Goal: Task Accomplishment & Management: Complete application form

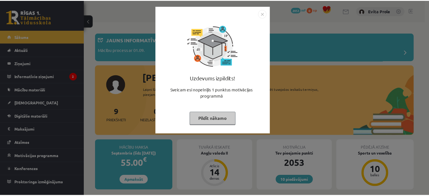
scroll to position [59, 0]
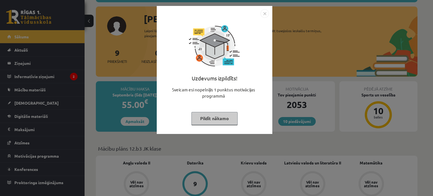
click at [216, 117] on button "Pildīt nākamo" at bounding box center [214, 118] width 46 height 13
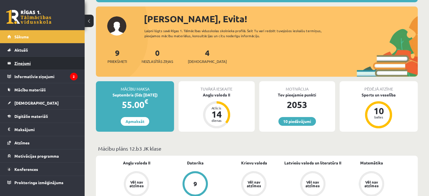
click at [25, 67] on legend "Ziņojumi 0" at bounding box center [45, 63] width 63 height 13
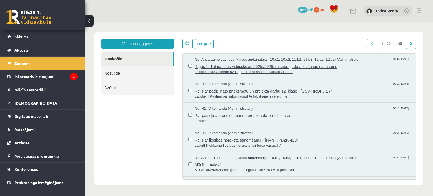
click at [285, 66] on span "Rīgas 1. Tālmācības vidusskolas 2025./2026. mācību gada atklāšanas pasākums" at bounding box center [303, 65] width 216 height 7
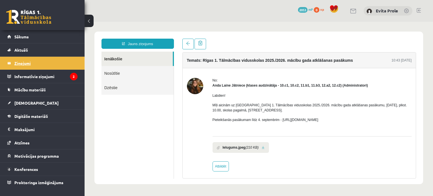
click at [20, 64] on legend "Ziņojumi 0" at bounding box center [45, 63] width 63 height 13
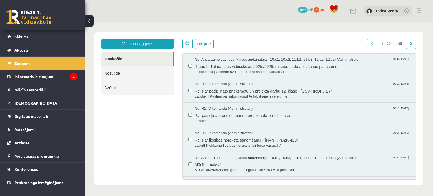
click at [267, 90] on span "Re: Par padziļināto priekšmetu un projekta darbu 12. klasē - [GSV-HRQHJ-274]" at bounding box center [303, 90] width 216 height 7
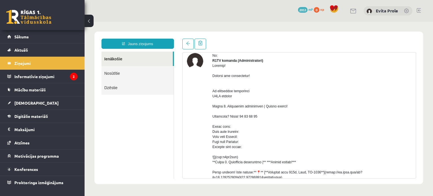
scroll to position [25, 0]
click at [119, 75] on link "Nosūtītie" at bounding box center [138, 73] width 72 height 14
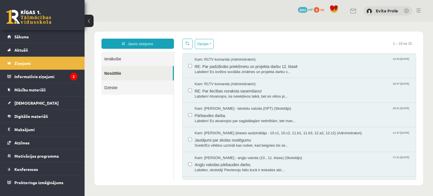
scroll to position [0, 0]
click at [246, 64] on span "RE: Par padziļināto priekšmetu un projekta darbu 12. klasē" at bounding box center [303, 65] width 216 height 7
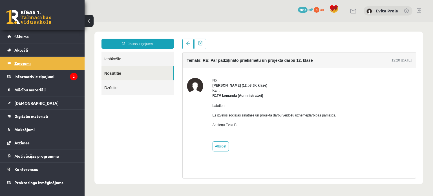
click at [17, 62] on legend "Ziņojumi 0" at bounding box center [45, 63] width 63 height 13
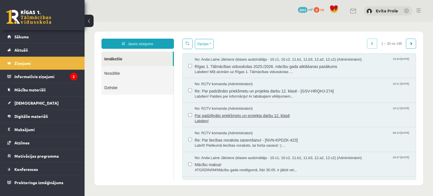
click at [228, 118] on span "Labdien!" at bounding box center [303, 120] width 216 height 5
click at [228, 114] on span "Par padziļināto priekšmetu un projekta darbu 12. klasē" at bounding box center [303, 114] width 216 height 7
click at [207, 114] on span "Par padziļināto priekšmetu un projekta darbu 12. klasē" at bounding box center [303, 114] width 216 height 7
click at [208, 116] on span "Par padziļināto priekšmetu un projekta darbu 12. klasē" at bounding box center [303, 114] width 216 height 7
click at [220, 117] on span "Par padziļināto priekšmetu un projekta darbu 12. klasē" at bounding box center [303, 114] width 216 height 7
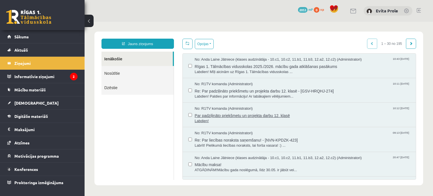
click at [220, 115] on span "Par padziļināto priekšmetu un projekta darbu 12. klasē" at bounding box center [303, 114] width 216 height 7
click at [283, 116] on span "Par padziļināto priekšmetu un projekta darbu 12. klasē" at bounding box center [303, 114] width 216 height 7
click at [242, 115] on span "Par padziļināto priekšmetu un projekta darbu 12. klasē" at bounding box center [303, 114] width 216 height 7
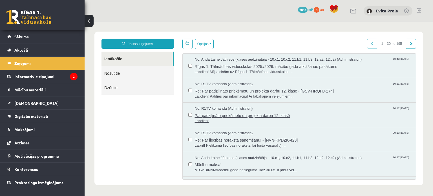
click at [201, 123] on span "Labdien!" at bounding box center [303, 120] width 216 height 5
click at [258, 119] on span "Labdien!" at bounding box center [303, 120] width 216 height 5
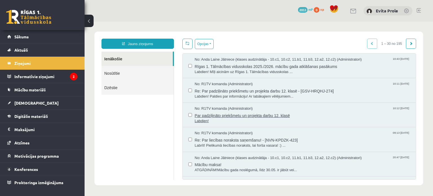
click at [258, 119] on span "Labdien!" at bounding box center [303, 120] width 216 height 5
click at [331, 113] on span "Par padziļināto priekšmetu un projekta darbu 12. klasē" at bounding box center [303, 114] width 216 height 7
click at [288, 90] on span "Re: Par padziļināto priekšmetu un projekta darbu 12. klasē - [GSV-HRQHJ-274]" at bounding box center [303, 90] width 216 height 7
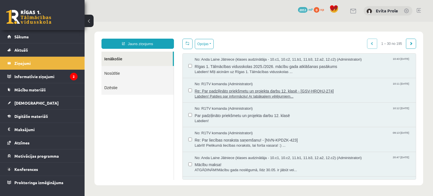
click at [226, 94] on span "Labdien! Paldies par informāciju! Ar labākajiem vēlējumiem..." at bounding box center [303, 96] width 216 height 5
click at [204, 122] on span "Labdien!" at bounding box center [303, 120] width 216 height 5
click at [229, 92] on span "Re: Par padziļināto priekšmetu un projekta darbu 12. klasē - [GSV-HRQHJ-274]" at bounding box center [303, 90] width 216 height 7
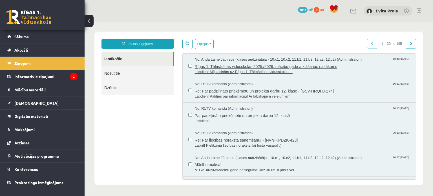
click at [198, 66] on span "Rīgas 1. Tālmācības vidusskolas 2025./2026. mācību gada atklāšanas pasākums" at bounding box center [303, 65] width 216 height 7
click at [258, 63] on span "Rīgas 1. Tālmācības vidusskolas 2025./2026. mācību gada atklāšanas pasākums" at bounding box center [303, 65] width 216 height 7
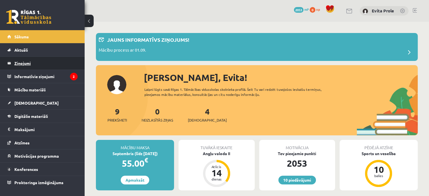
click at [27, 60] on legend "Ziņojumi 0" at bounding box center [45, 63] width 63 height 13
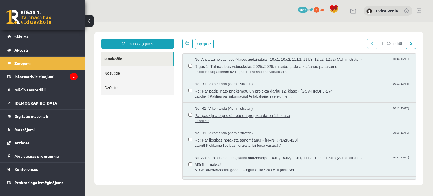
click at [228, 116] on span "Par padziļināto priekšmetu un projekta darbu 12. klasē" at bounding box center [303, 114] width 216 height 7
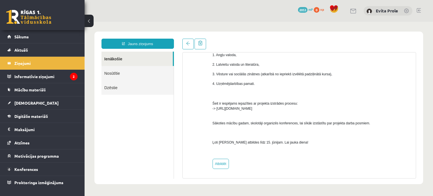
scroll to position [108, 0]
click at [29, 64] on legend "Ziņojumi 0" at bounding box center [45, 63] width 63 height 13
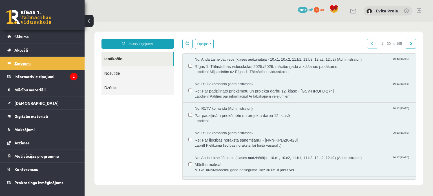
scroll to position [0, 0]
click at [34, 77] on legend "Informatīvie ziņojumi 2" at bounding box center [45, 76] width 63 height 13
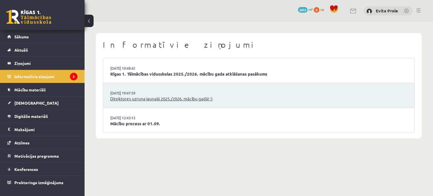
click at [152, 97] on link "Direktores uzruna jaunajā 2025./2026. mācību gadā! :)" at bounding box center [258, 99] width 297 height 6
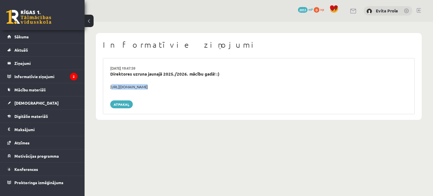
drag, startPoint x: 111, startPoint y: 86, endPoint x: 190, endPoint y: 90, distance: 79.0
click at [190, 90] on div "29.08.2025 19:47:59 Direktores uzruna jaunajā 2025./2026. mācību gadā! :) https…" at bounding box center [259, 86] width 312 height 56
click at [56, 77] on legend "Informatīvie ziņojumi 2" at bounding box center [45, 76] width 63 height 13
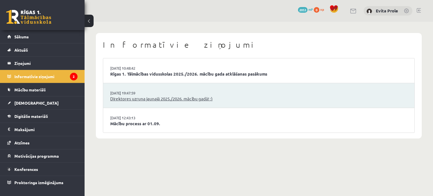
click at [171, 97] on link "Direktores uzruna jaunajā 2025./2026. mācību gadā! :)" at bounding box center [258, 99] width 297 height 6
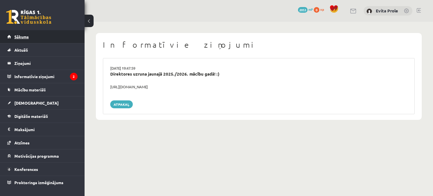
click at [23, 37] on span "Sākums" at bounding box center [21, 36] width 14 height 5
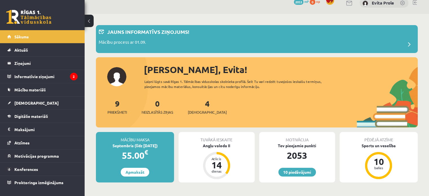
scroll to position [8, 0]
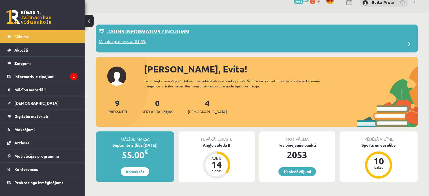
click at [173, 32] on p "Jauns informatīvs ziņojums!" at bounding box center [148, 31] width 82 height 8
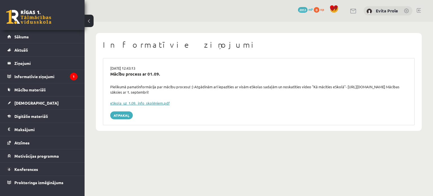
click at [155, 104] on link "eSkola_uz_1.09._info_skolēniem.pdf" at bounding box center [140, 103] width 60 height 5
click at [28, 37] on span "Sākums" at bounding box center [21, 36] width 14 height 5
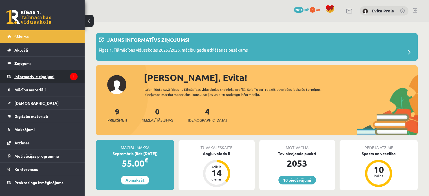
click at [31, 81] on legend "Informatīvie ziņojumi 1" at bounding box center [45, 76] width 63 height 13
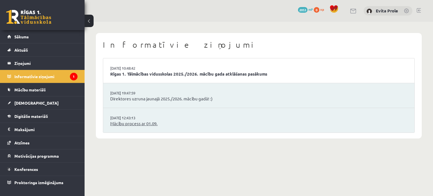
click at [133, 123] on link "Mācību process ar 01.09." at bounding box center [258, 123] width 297 height 6
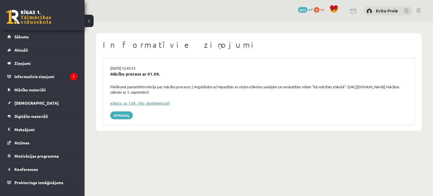
click at [140, 105] on link "eSkola_uz_1.09._info_skolēniem.pdf" at bounding box center [140, 103] width 60 height 5
click at [42, 74] on legend "Informatīvie ziņojumi 1" at bounding box center [45, 76] width 63 height 13
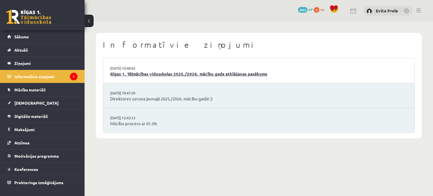
click at [165, 72] on link "Rīgas 1. Tālmācības vidusskolas 2025./2026. mācību gada atklāšanas pasākums" at bounding box center [258, 74] width 297 height 6
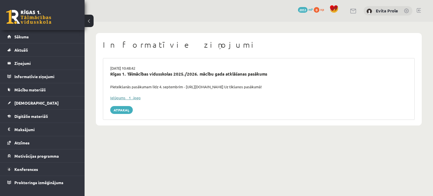
click at [127, 97] on link "Ielūgums__1_.jpeg" at bounding box center [125, 97] width 30 height 5
click at [23, 104] on span "[DEMOGRAPHIC_DATA]" at bounding box center [36, 102] width 44 height 5
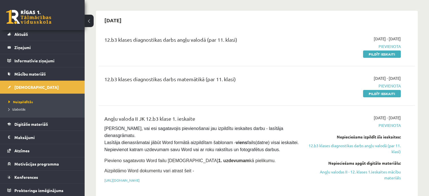
scroll to position [45, 0]
click at [25, 150] on span "Atzīmes" at bounding box center [21, 150] width 15 height 5
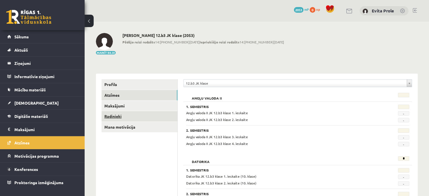
click at [120, 116] on link "Radinieki" at bounding box center [140, 116] width 76 height 10
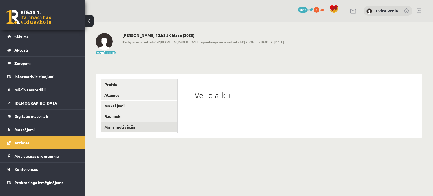
click at [116, 126] on link "Mana motivācija" at bounding box center [140, 127] width 76 height 10
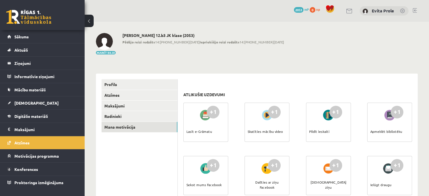
click at [198, 110] on div at bounding box center [206, 115] width 16 height 13
click at [114, 83] on link "Profils" at bounding box center [140, 84] width 76 height 10
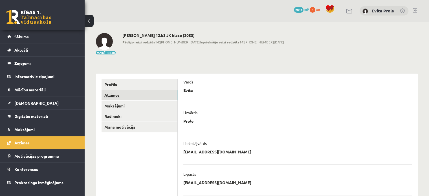
click at [131, 93] on link "Atzīmes" at bounding box center [140, 95] width 76 height 10
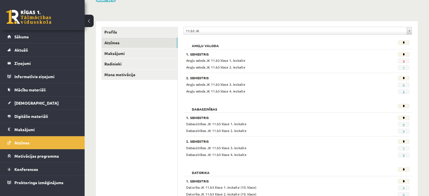
scroll to position [54, 0]
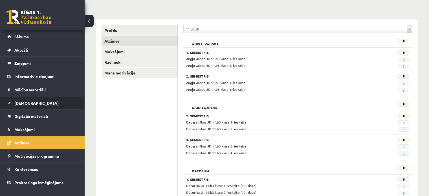
click at [25, 103] on span "[DEMOGRAPHIC_DATA]" at bounding box center [36, 102] width 44 height 5
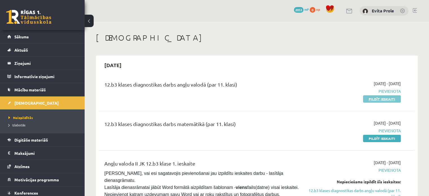
click at [388, 98] on link "Pildīt ieskaiti" at bounding box center [382, 98] width 38 height 7
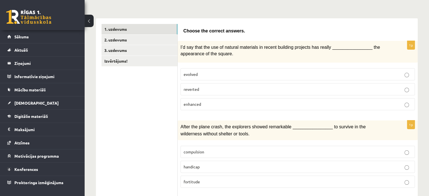
scroll to position [78, 0]
click at [217, 101] on p "enhanced" at bounding box center [298, 104] width 228 height 6
click at [223, 104] on p "enhanced" at bounding box center [298, 104] width 228 height 6
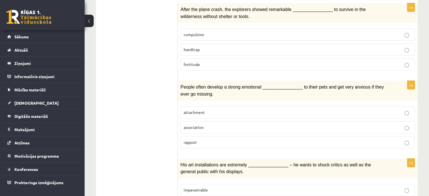
scroll to position [195, 0]
click at [239, 65] on label "fortitude" at bounding box center [297, 64] width 234 height 12
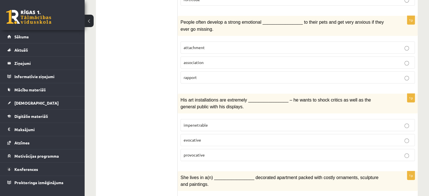
scroll to position [261, 0]
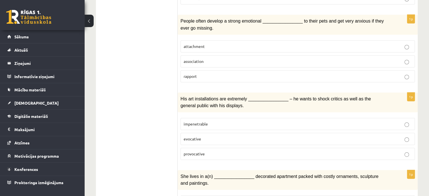
click at [230, 75] on label "rapport" at bounding box center [297, 76] width 234 height 12
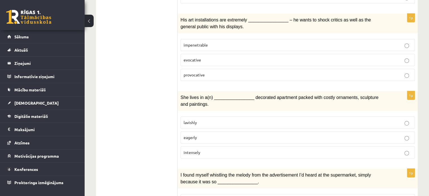
scroll to position [340, 0]
click at [241, 41] on p "impenetrable" at bounding box center [298, 44] width 228 height 6
drag, startPoint x: 241, startPoint y: 36, endPoint x: 235, endPoint y: 61, distance: 25.9
click at [235, 61] on fieldset "impenetrable evocative provocative" at bounding box center [297, 59] width 234 height 47
click at [242, 56] on p "evocative" at bounding box center [298, 59] width 228 height 6
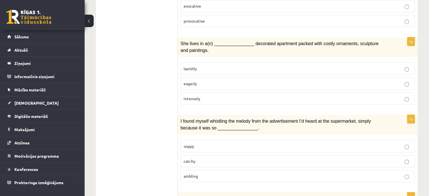
scroll to position [412, 0]
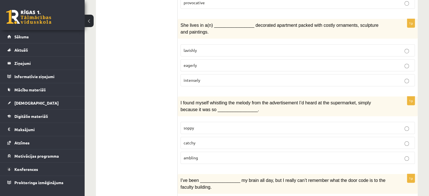
click at [240, 44] on label "lavishly" at bounding box center [297, 50] width 234 height 12
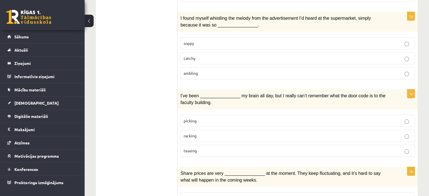
scroll to position [497, 0]
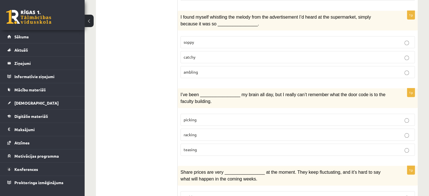
click at [227, 54] on p "catchy" at bounding box center [298, 57] width 228 height 6
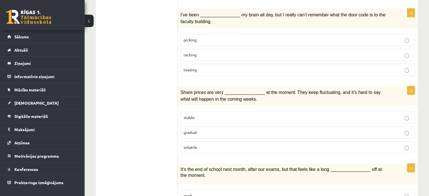
scroll to position [577, 0]
drag, startPoint x: 226, startPoint y: 68, endPoint x: 229, endPoint y: 63, distance: 6.1
click at [229, 63] on div "1p I’ve been ________________ my brain all day, but I really can’t remember wha…" at bounding box center [298, 45] width 240 height 72
click at [229, 67] on p "teasing" at bounding box center [298, 70] width 228 height 6
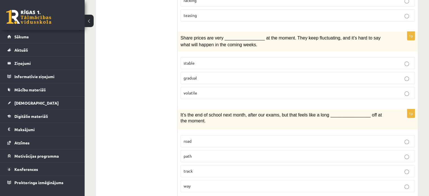
scroll to position [632, 0]
click at [229, 60] on p "stable" at bounding box center [298, 63] width 228 height 6
click at [226, 89] on p "volatile" at bounding box center [298, 92] width 228 height 6
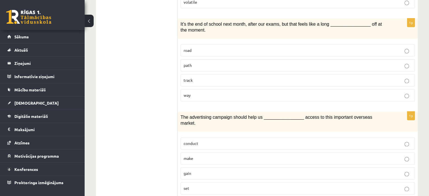
scroll to position [723, 0]
click at [235, 59] on label "path" at bounding box center [297, 65] width 234 height 12
click at [265, 89] on label "way" at bounding box center [297, 95] width 234 height 12
click at [278, 62] on p "path" at bounding box center [298, 65] width 228 height 6
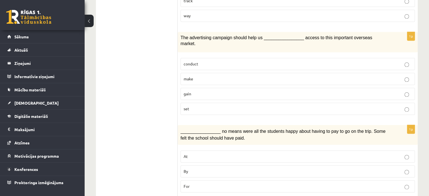
scroll to position [802, 0]
click at [237, 76] on p "make" at bounding box center [298, 79] width 228 height 6
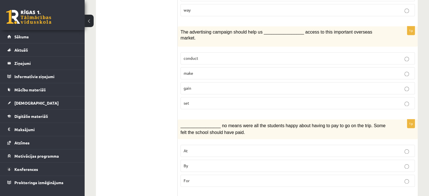
scroll to position [813, 0]
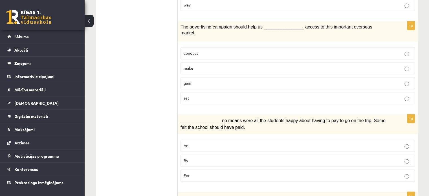
click at [217, 158] on p "By" at bounding box center [298, 161] width 228 height 6
click at [228, 77] on label "gain" at bounding box center [297, 83] width 234 height 12
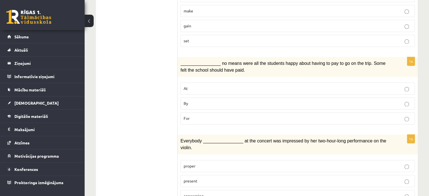
click at [207, 115] on p "For" at bounding box center [298, 118] width 228 height 6
click at [210, 100] on p "By" at bounding box center [298, 103] width 228 height 6
click at [210, 115] on p "For" at bounding box center [298, 118] width 228 height 6
click at [216, 100] on p "By" at bounding box center [298, 103] width 228 height 6
click at [199, 193] on p "concerning" at bounding box center [298, 196] width 228 height 6
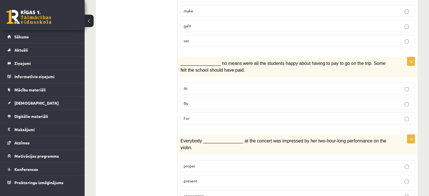
click at [201, 178] on p "present" at bounding box center [298, 181] width 228 height 6
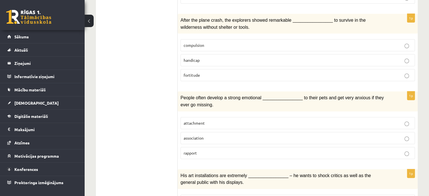
scroll to position [0, 0]
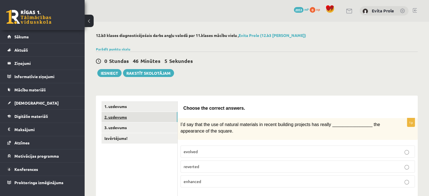
click at [167, 117] on link "2. uzdevums" at bounding box center [140, 117] width 76 height 10
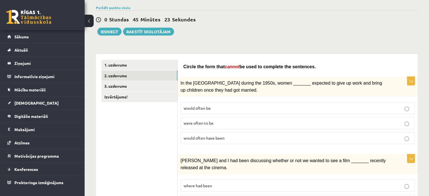
scroll to position [50, 0]
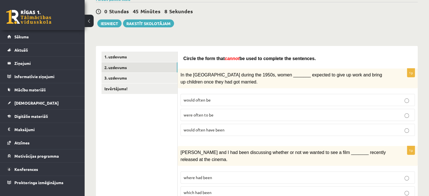
click at [287, 113] on p "were often to be" at bounding box center [298, 115] width 228 height 6
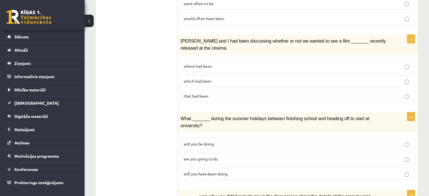
scroll to position [161, 0]
click at [217, 78] on p "which had been" at bounding box center [298, 81] width 228 height 6
click at [210, 94] on p "that had been" at bounding box center [298, 96] width 228 height 6
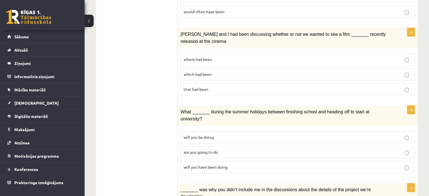
scroll to position [168, 0]
click at [237, 79] on fieldset "where had been which had been that had been" at bounding box center [297, 73] width 234 height 47
click at [239, 72] on p "which had been" at bounding box center [298, 74] width 228 height 6
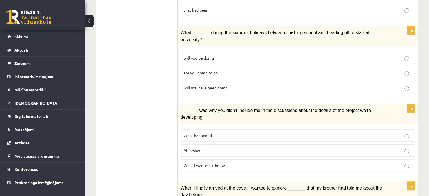
scroll to position [248, 0]
click at [215, 70] on span "are you going to do" at bounding box center [201, 72] width 34 height 5
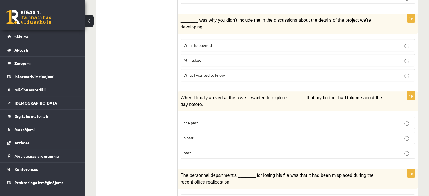
scroll to position [337, 0]
click at [204, 72] on span "What I wanted to know" at bounding box center [204, 74] width 41 height 5
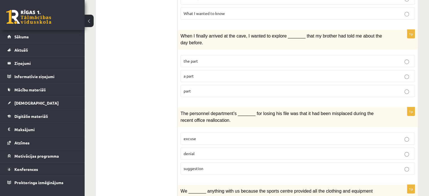
scroll to position [399, 0]
click at [205, 55] on label "the part" at bounding box center [297, 61] width 234 height 12
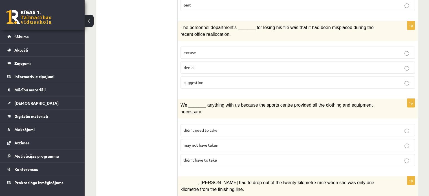
scroll to position [480, 0]
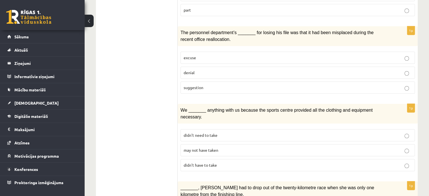
click at [215, 55] on p "excuse" at bounding box center [298, 58] width 228 height 6
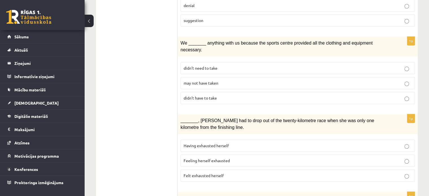
scroll to position [548, 0]
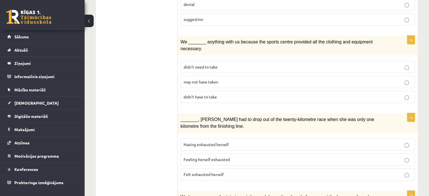
click at [210, 64] on span "didn’t need to take" at bounding box center [201, 66] width 34 height 5
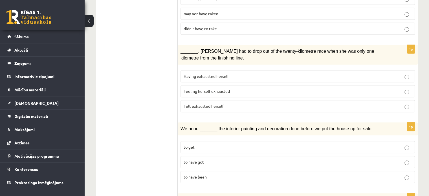
scroll to position [617, 0]
click at [235, 103] on p "Felt exhausted herself" at bounding box center [298, 106] width 228 height 6
click at [237, 88] on p "Feeling herself exhausted" at bounding box center [298, 91] width 228 height 6
click at [250, 70] on label "Having exhausted herself" at bounding box center [297, 76] width 234 height 12
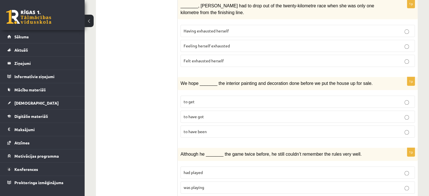
scroll to position [662, 0]
click at [232, 95] on label "to get" at bounding box center [297, 101] width 234 height 12
click at [212, 169] on p "had played" at bounding box center [298, 172] width 228 height 6
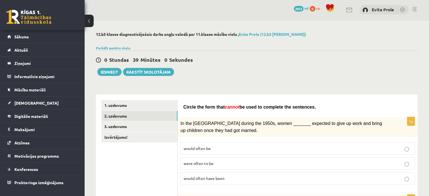
scroll to position [0, 0]
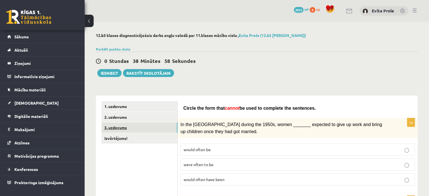
click at [123, 130] on link "3. uzdevums" at bounding box center [140, 127] width 76 height 10
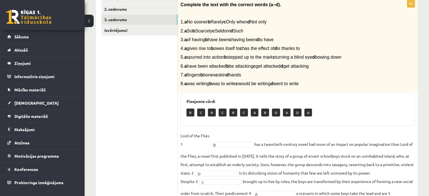
scroll to position [108, 0]
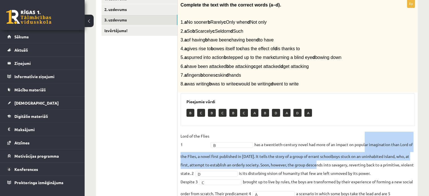
drag, startPoint x: 366, startPoint y: 159, endPoint x: 321, endPoint y: 164, distance: 45.5
click at [321, 164] on fieldset "Lord of the Flies 1 B * has a twentieth-century novel had more of an impact on …" at bounding box center [297, 196] width 234 height 129
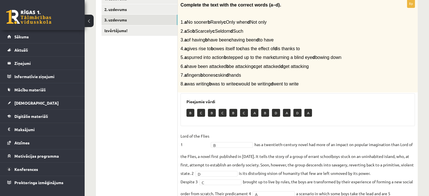
click at [331, 121] on div "Pieejamie vārdi B C B C B C A B D A D A" at bounding box center [297, 109] width 234 height 33
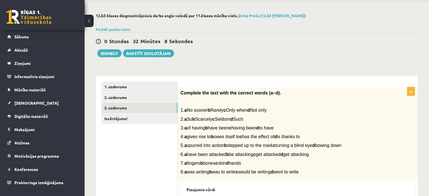
scroll to position [19, 0]
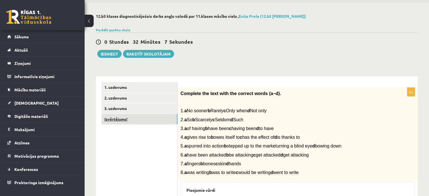
click at [150, 120] on link "Izvērtējums!" at bounding box center [140, 119] width 76 height 10
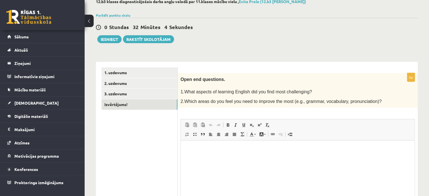
scroll to position [0, 0]
click at [259, 156] on html at bounding box center [298, 148] width 234 height 17
click at [279, 150] on p "**********" at bounding box center [297, 149] width 223 height 6
click at [325, 150] on p "**********" at bounding box center [297, 149] width 223 height 6
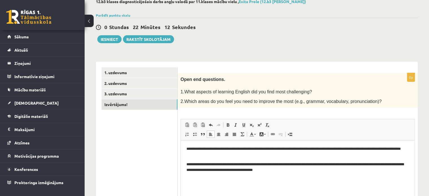
click at [232, 156] on p "**********" at bounding box center [297, 152] width 223 height 12
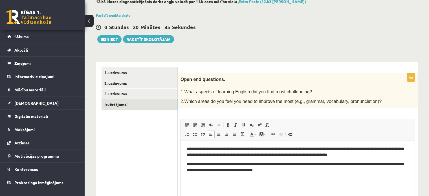
click at [303, 149] on p "**********" at bounding box center [297, 152] width 223 height 12
click at [299, 155] on p "**********" at bounding box center [297, 152] width 223 height 12
click at [246, 166] on p "**********" at bounding box center [297, 168] width 223 height 12
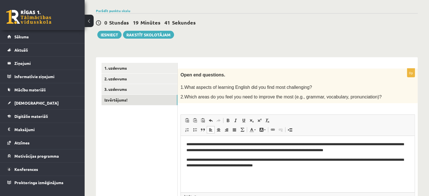
scroll to position [39, 0]
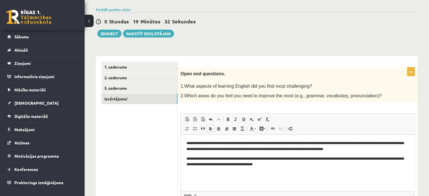
click at [399, 159] on p "**********" at bounding box center [297, 162] width 223 height 12
click at [279, 165] on p "**********" at bounding box center [297, 162] width 223 height 12
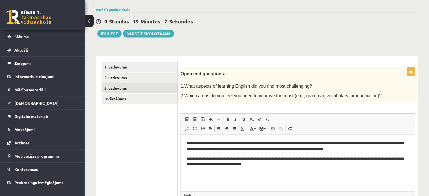
click at [124, 91] on link "3. uzdevums" at bounding box center [140, 88] width 76 height 10
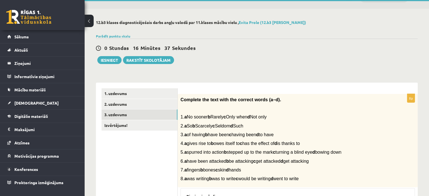
scroll to position [0, 0]
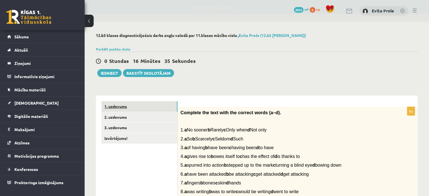
click at [113, 109] on link "1. uzdevums" at bounding box center [140, 106] width 76 height 10
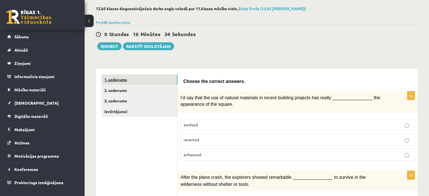
scroll to position [27, 0]
click at [110, 48] on button "Iesniegt" at bounding box center [109, 46] width 24 height 8
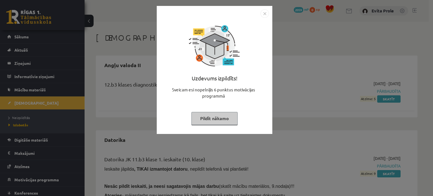
click at [212, 117] on button "Pildīt nākamo" at bounding box center [214, 118] width 46 height 13
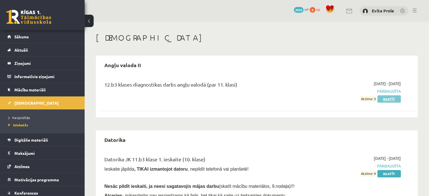
click at [384, 97] on link "Skatīt" at bounding box center [388, 98] width 23 height 7
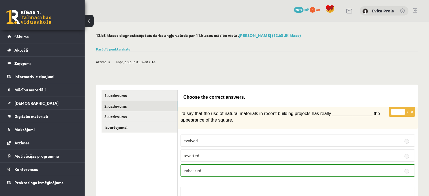
click at [161, 108] on link "2. uzdevums" at bounding box center [140, 106] width 76 height 10
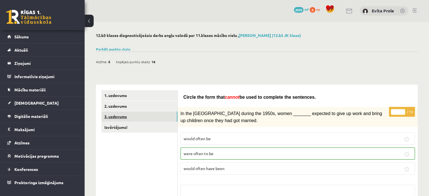
click at [160, 118] on link "3. uzdevums" at bounding box center [140, 116] width 76 height 10
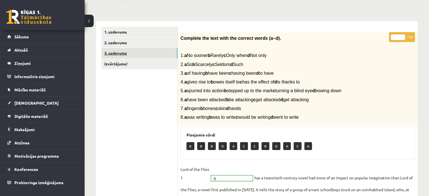
scroll to position [41, 0]
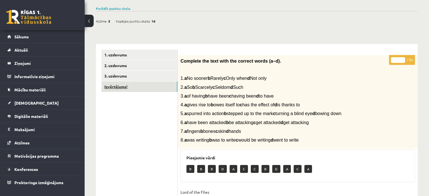
click at [151, 90] on link "Izvērtējums!" at bounding box center [140, 87] width 76 height 10
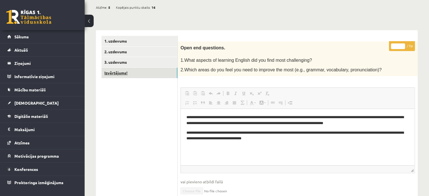
scroll to position [53, 0]
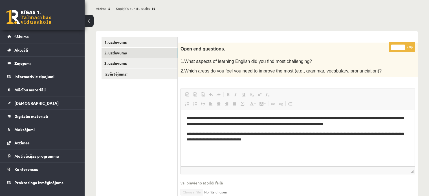
click at [143, 50] on link "2. uzdevums" at bounding box center [140, 53] width 76 height 10
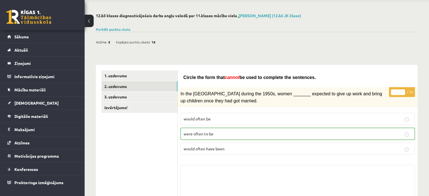
scroll to position [0, 0]
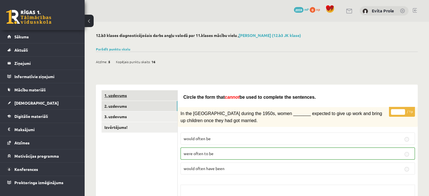
click at [118, 97] on link "1. uzdevums" at bounding box center [140, 95] width 76 height 10
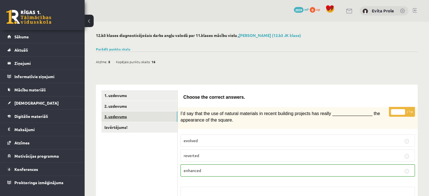
click at [126, 117] on link "3. uzdevums" at bounding box center [140, 116] width 76 height 10
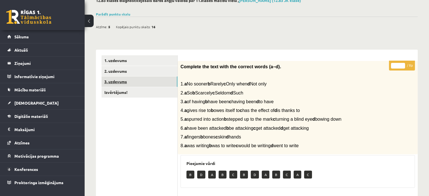
scroll to position [9, 0]
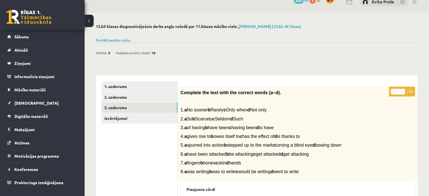
click at [102, 42] on div "Parādīt punktu skalu Atzīme No Līdz 1 0 5 2 6 8 3 9 11 4 12 14 5 15 17 6 18 20 …" at bounding box center [257, 40] width 322 height 5
click at [108, 39] on link "Parādīt punktu skalu" at bounding box center [113, 40] width 34 height 5
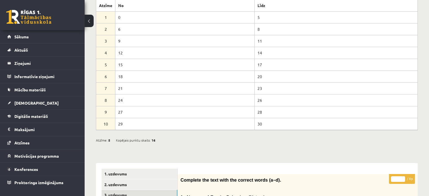
scroll to position [0, 0]
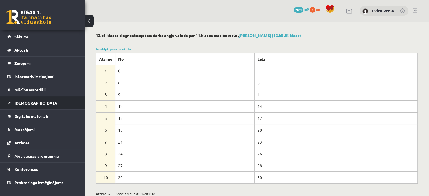
click at [18, 102] on span "[DEMOGRAPHIC_DATA]" at bounding box center [36, 102] width 44 height 5
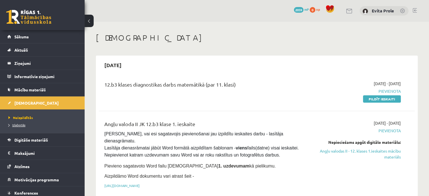
click at [26, 124] on link "Izlabotās" at bounding box center [43, 124] width 71 height 5
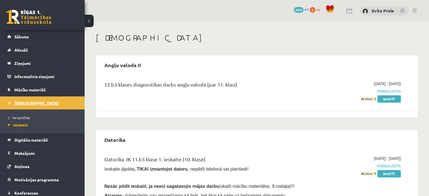
click at [25, 101] on span "[DEMOGRAPHIC_DATA]" at bounding box center [36, 102] width 44 height 5
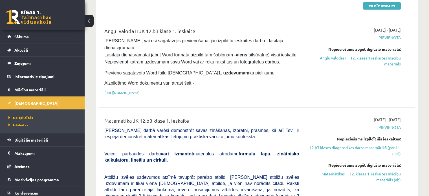
scroll to position [91, 0]
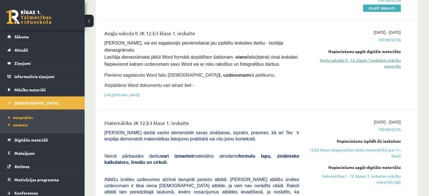
click at [345, 57] on link "Angļu valodas II - 12. klases 1.ieskaites mācību materiāls" at bounding box center [354, 63] width 93 height 12
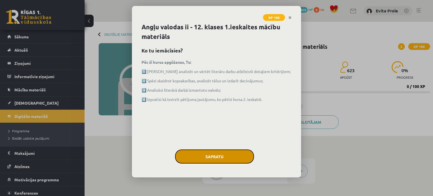
click at [236, 152] on button "Sapratu" at bounding box center [214, 156] width 79 height 14
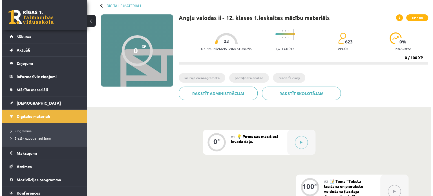
scroll to position [29, 0]
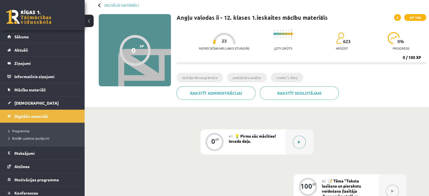
click at [295, 142] on button at bounding box center [299, 142] width 13 height 13
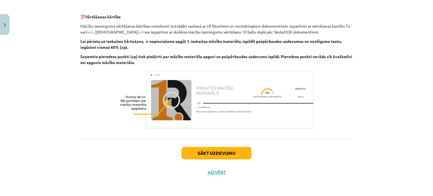
scroll to position [389, 0]
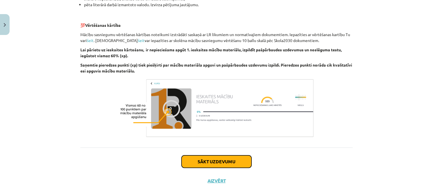
click at [236, 164] on button "Sākt uzdevumu" at bounding box center [217, 161] width 70 height 12
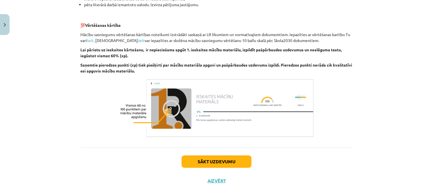
scroll to position [14, 0]
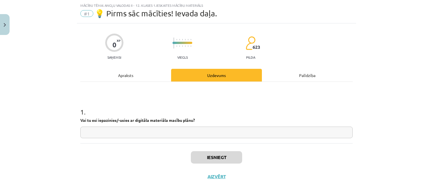
click at [240, 133] on input "text" at bounding box center [216, 133] width 272 height 12
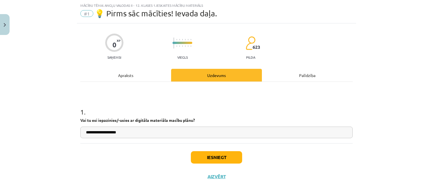
type input "**********"
click at [232, 158] on button "Iesniegt" at bounding box center [216, 157] width 51 height 12
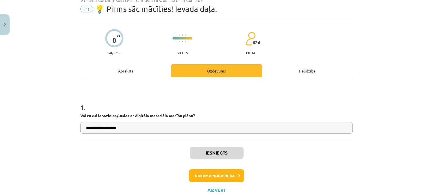
scroll to position [17, 0]
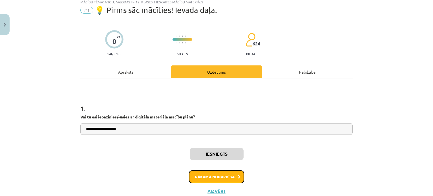
click at [231, 175] on button "Nākamā nodarbība" at bounding box center [216, 176] width 55 height 13
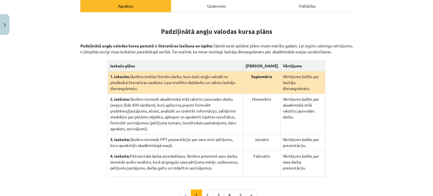
scroll to position [92, 0]
click at [207, 190] on button "2" at bounding box center [207, 195] width 11 height 11
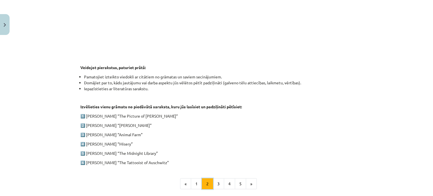
scroll to position [290, 0]
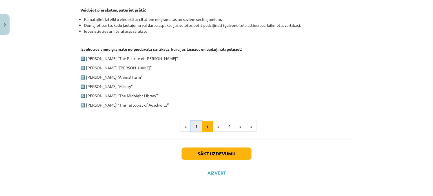
click at [195, 125] on button "1" at bounding box center [196, 126] width 11 height 11
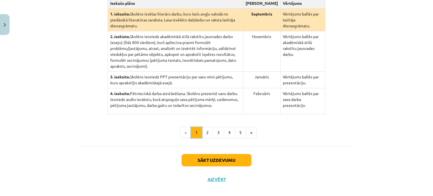
scroll to position [155, 0]
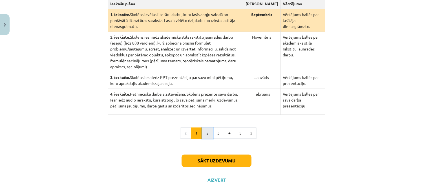
click at [203, 127] on button "2" at bounding box center [207, 132] width 11 height 11
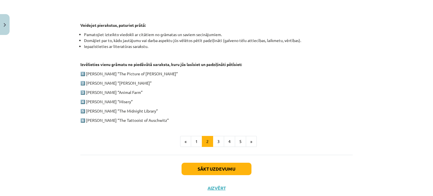
scroll to position [276, 0]
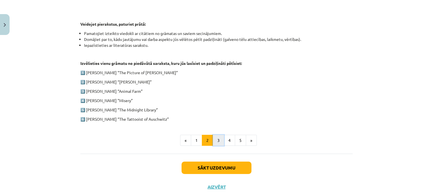
click at [215, 142] on button "3" at bounding box center [218, 140] width 11 height 11
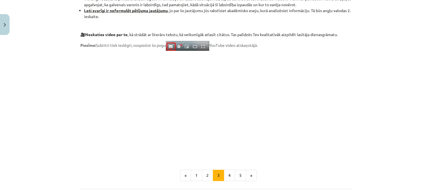
scroll to position [447, 0]
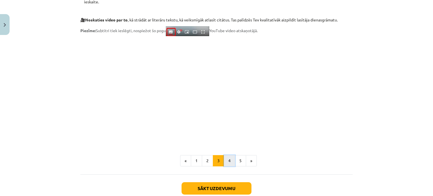
click at [227, 166] on button "4" at bounding box center [229, 160] width 11 height 11
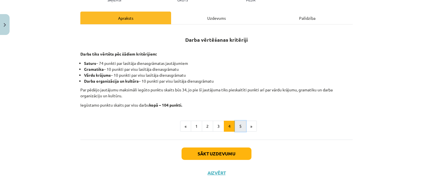
click at [239, 126] on button "5" at bounding box center [240, 126] width 11 height 11
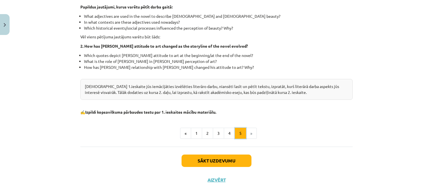
scroll to position [184, 0]
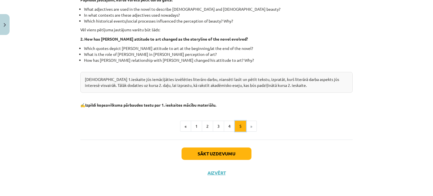
click at [235, 121] on button "5" at bounding box center [240, 126] width 11 height 11
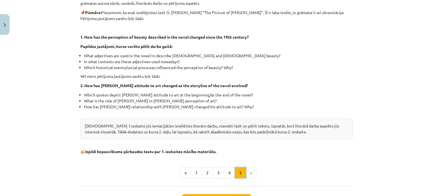
scroll to position [110, 0]
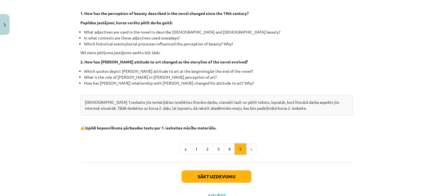
scroll to position [165, 0]
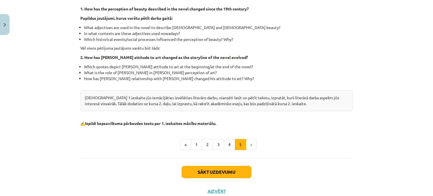
click at [252, 147] on li "»" at bounding box center [251, 144] width 11 height 11
click at [226, 170] on button "Sākt uzdevumu" at bounding box center [217, 172] width 70 height 12
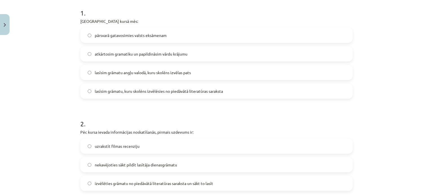
scroll to position [122, 0]
click at [188, 76] on label "lasīsim grāmatu angļu valodā, kuru skolēns izvēlas pats" at bounding box center [216, 72] width 271 height 14
click at [173, 91] on span "lasīsim grāmatu, kuru skolēns izvēlēsies no piedāvātā literatūras saraksta" at bounding box center [159, 91] width 128 height 6
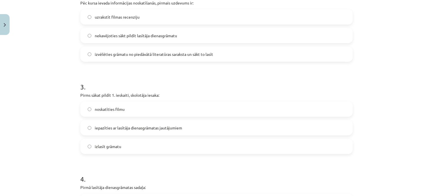
scroll to position [252, 0]
click at [157, 53] on span "izvēlēties grāmatu no piedāvātā literatūras saraksta un sākt to lasīt" at bounding box center [154, 54] width 118 height 6
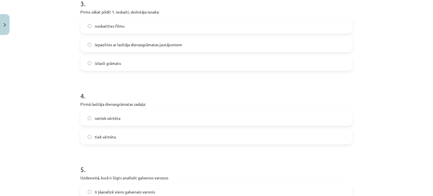
scroll to position [335, 0]
click at [161, 60] on label "izlasīt grāmatu" at bounding box center [216, 63] width 271 height 14
click at [163, 44] on span "iepazīties ar lasītāja dienasgrāmatas jautājumiem" at bounding box center [138, 44] width 87 height 6
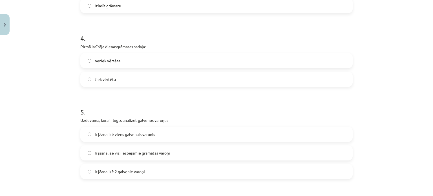
scroll to position [392, 0]
click at [155, 76] on label "tiek vērtēta" at bounding box center [216, 79] width 271 height 14
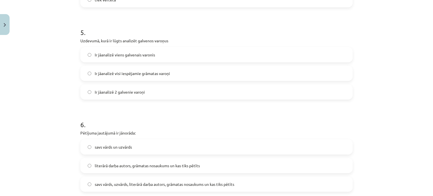
scroll to position [472, 0]
click at [143, 96] on label "Ir jāanalizē 2 galvenie varoņi" at bounding box center [216, 92] width 271 height 14
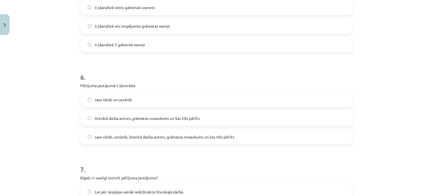
scroll to position [519, 0]
click at [169, 30] on label "Ir jāanalizē visi iespējamie grāmatas varoņi" at bounding box center [216, 26] width 271 height 14
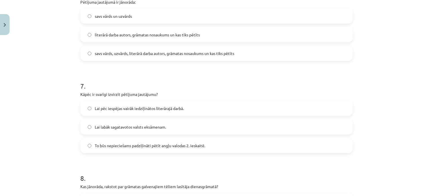
scroll to position [595, 0]
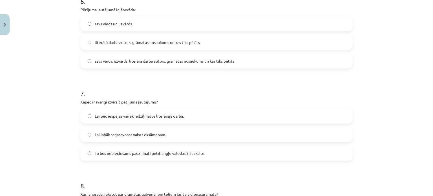
click at [161, 45] on label "literārā darba autors, grāmatas nosaukums un kas tiks pētīts" at bounding box center [216, 42] width 271 height 14
click at [173, 63] on span "savs vārds, uzvārds, literārā darba autors, grāmatas nosaukums un kas tiks pētī…" at bounding box center [165, 61] width 140 height 6
click at [205, 41] on label "literārā darba autors, grāmatas nosaukums un kas tiks pētīts" at bounding box center [216, 42] width 271 height 14
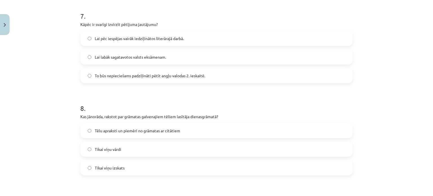
scroll to position [673, 0]
click at [205, 41] on label "Lai pēc iespējas vairāk iedziļinātos literārajā darbā." at bounding box center [216, 37] width 271 height 14
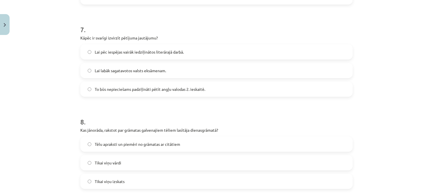
scroll to position [657, 0]
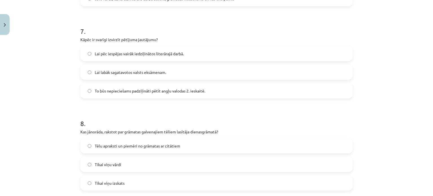
click at [134, 92] on span "To būs nepieciešams padziļināti pētīt angļu valodas 2. ieskaitē." at bounding box center [150, 91] width 111 height 6
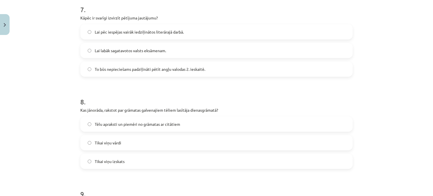
scroll to position [680, 0]
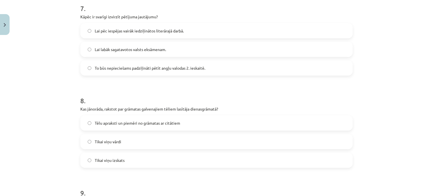
click at [163, 36] on label "Lai pēc iespējas vairāk iedziļinātos literārajā darbā." at bounding box center [216, 31] width 271 height 14
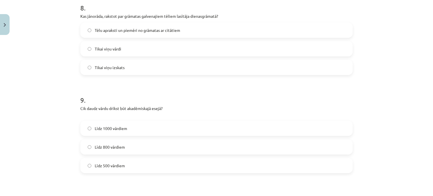
scroll to position [773, 0]
click at [183, 33] on label "Tēlu apraksti un piemēri no grāmatas ar citātiem" at bounding box center [216, 30] width 271 height 14
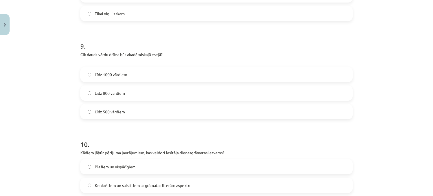
scroll to position [827, 0]
click at [132, 93] on label "Līdz 800 vārdiem" at bounding box center [216, 92] width 271 height 14
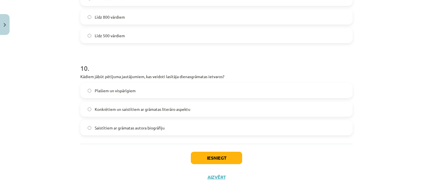
scroll to position [907, 0]
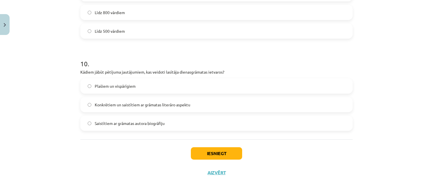
click at [175, 103] on span "Konkrētiem un saistītiem ar grāmatas literāro aspektu" at bounding box center [143, 105] width 96 height 6
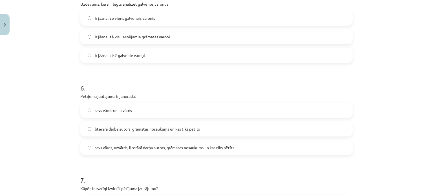
scroll to position [510, 0]
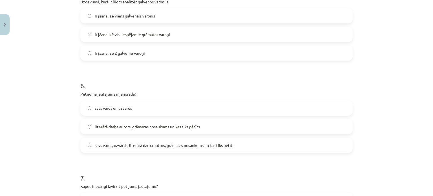
click at [154, 49] on label "Ir jāanalizē 2 galvenie varoņi" at bounding box center [216, 53] width 271 height 14
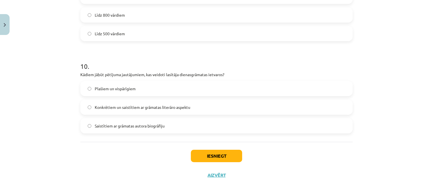
scroll to position [907, 0]
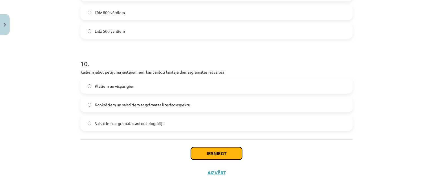
click at [210, 151] on button "Iesniegt" at bounding box center [216, 153] width 51 height 12
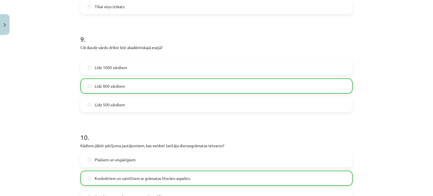
scroll to position [925, 0]
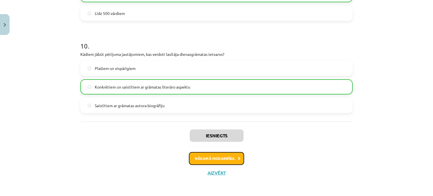
click at [238, 160] on icon at bounding box center [239, 159] width 3 height 4
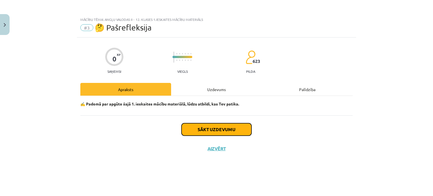
click at [246, 129] on button "Sākt uzdevumu" at bounding box center [217, 129] width 70 height 12
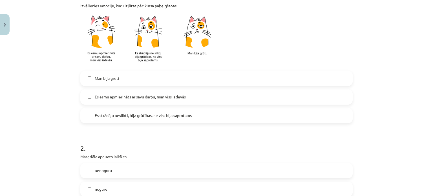
scroll to position [131, 0]
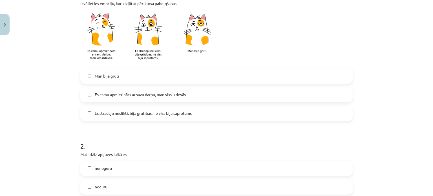
click at [166, 109] on label "Es strādāju neslikti, bija grūtības, ne viss bija saprotams" at bounding box center [216, 113] width 271 height 14
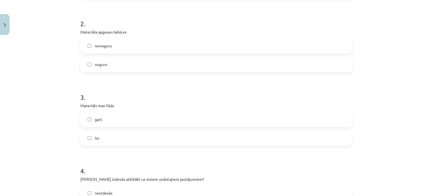
scroll to position [257, 0]
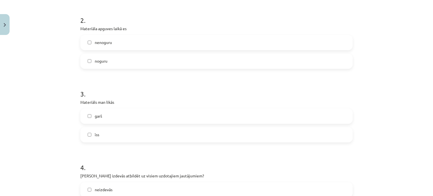
click at [143, 49] on label "nenoguru" at bounding box center [216, 43] width 271 height 14
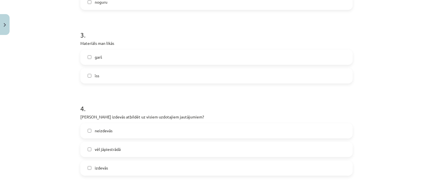
scroll to position [329, 0]
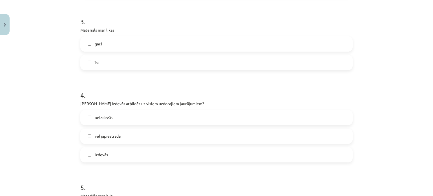
click at [139, 59] on label "īss" at bounding box center [216, 63] width 271 height 14
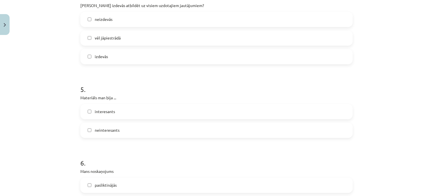
scroll to position [417, 0]
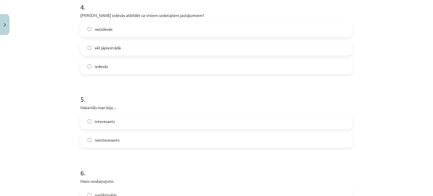
click at [134, 45] on label "vēl jāpiestrādā" at bounding box center [216, 48] width 271 height 14
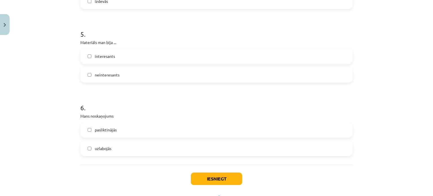
scroll to position [483, 0]
click at [129, 57] on label "interesants" at bounding box center [216, 56] width 271 height 14
click at [130, 155] on label "uzlabojās" at bounding box center [216, 148] width 271 height 14
click at [218, 173] on button "Iesniegt" at bounding box center [216, 178] width 51 height 12
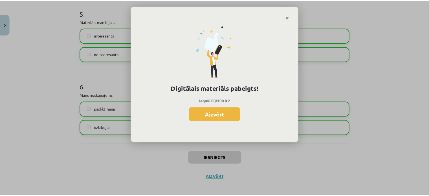
scroll to position [508, 0]
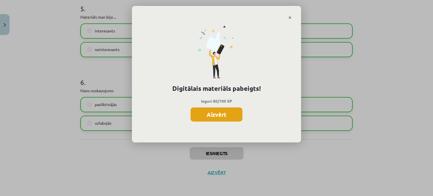
click at [217, 112] on button "Aizvērt" at bounding box center [217, 114] width 52 height 14
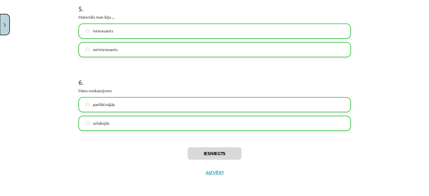
click at [8, 28] on button "Close" at bounding box center [5, 24] width 10 height 21
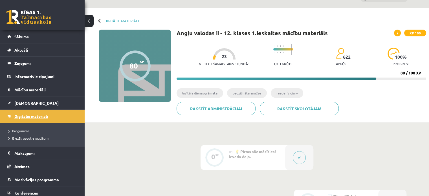
scroll to position [16, 0]
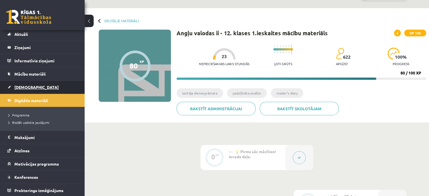
click at [24, 88] on span "[DEMOGRAPHIC_DATA]" at bounding box center [36, 87] width 44 height 5
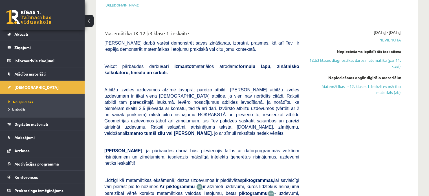
scroll to position [176, 0]
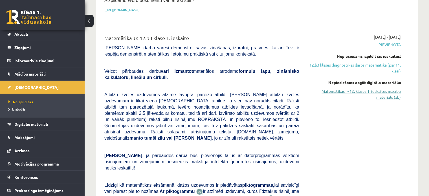
click at [341, 88] on link "Matemātikas I - 12. klases 1. ieskaites mācību materiāls (ab)" at bounding box center [354, 94] width 93 height 12
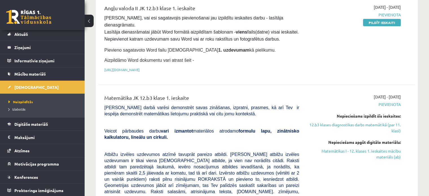
scroll to position [110, 0]
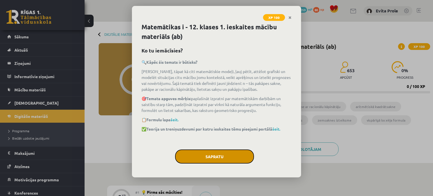
click at [210, 157] on button "Sapratu" at bounding box center [214, 156] width 79 height 14
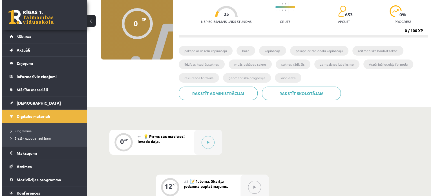
scroll to position [54, 0]
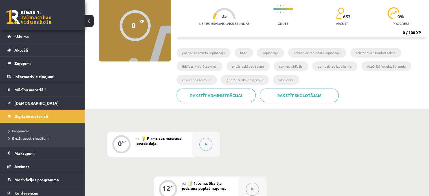
click at [203, 138] on div at bounding box center [206, 144] width 28 height 25
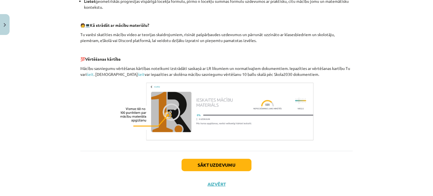
scroll to position [246, 0]
click at [235, 166] on button "Sākt uzdevumu" at bounding box center [217, 164] width 70 height 12
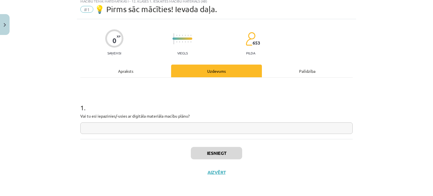
scroll to position [14, 0]
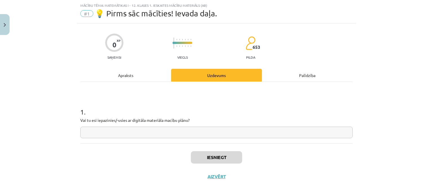
click at [221, 129] on input "text" at bounding box center [216, 133] width 272 height 12
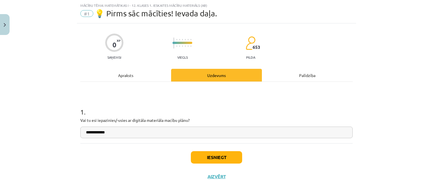
type input "**********"
click at [206, 161] on button "Iesniegt" at bounding box center [216, 157] width 51 height 12
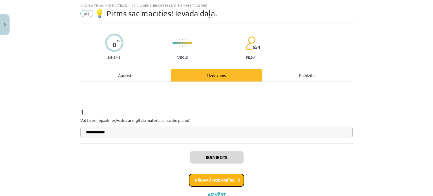
click at [229, 176] on button "Nākamā nodarbība" at bounding box center [216, 180] width 55 height 13
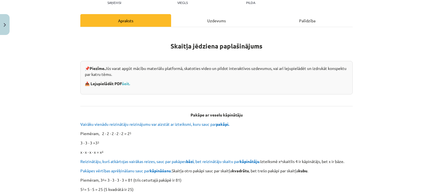
scroll to position [72, 0]
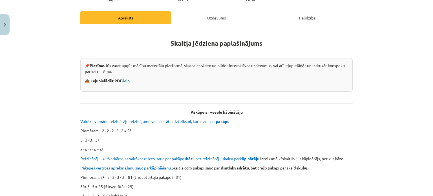
click at [129, 82] on link "šeit." at bounding box center [126, 80] width 8 height 5
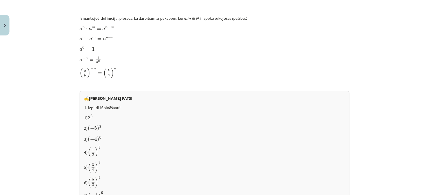
scroll to position [355, 0]
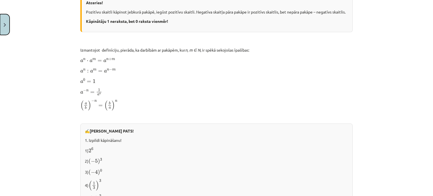
click at [0, 29] on button "Close" at bounding box center [5, 24] width 10 height 21
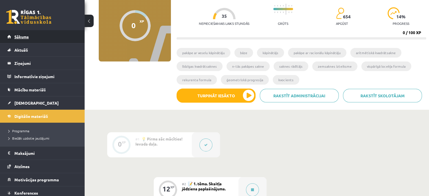
click at [23, 39] on link "Sākums" at bounding box center [42, 36] width 70 height 13
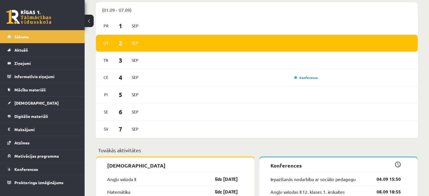
scroll to position [312, 0]
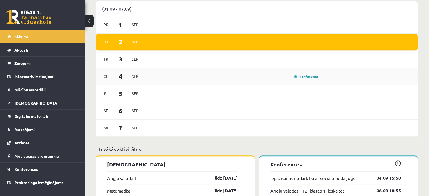
click at [285, 82] on div "[DATE] Konference" at bounding box center [257, 76] width 322 height 17
click at [309, 77] on link "Konference" at bounding box center [306, 76] width 24 height 5
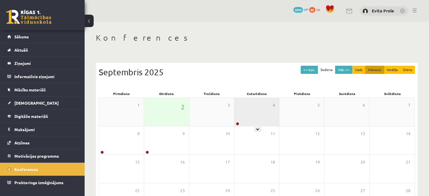
click at [247, 107] on div "4" at bounding box center [256, 112] width 45 height 28
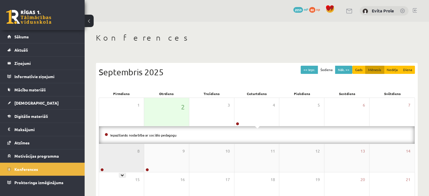
click at [128, 157] on div "8" at bounding box center [121, 158] width 45 height 28
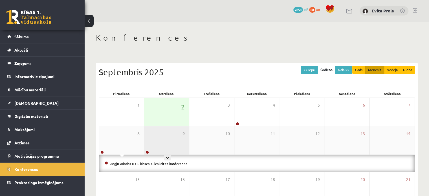
click at [168, 153] on div "9" at bounding box center [166, 140] width 45 height 28
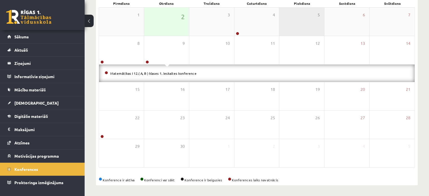
scroll to position [90, 0]
